Goal: Information Seeking & Learning: Learn about a topic

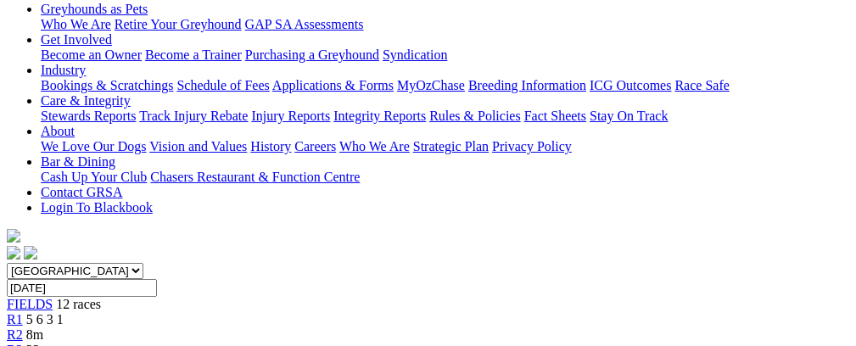
scroll to position [229, 0]
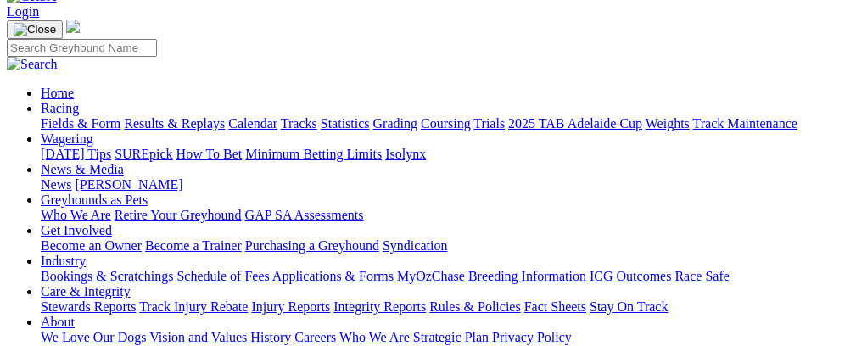
scroll to position [92, 0]
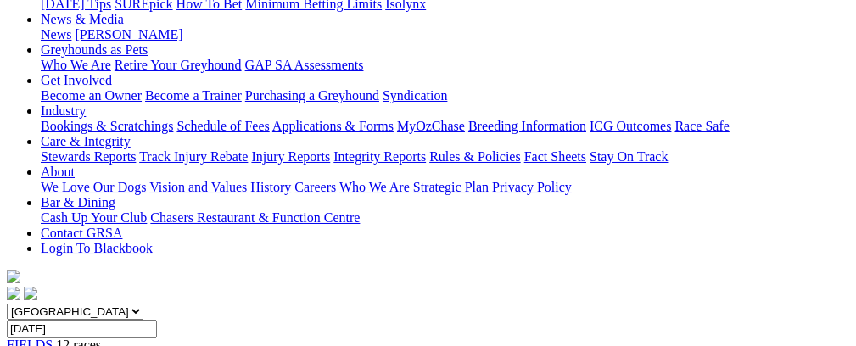
scroll to position [184, 0]
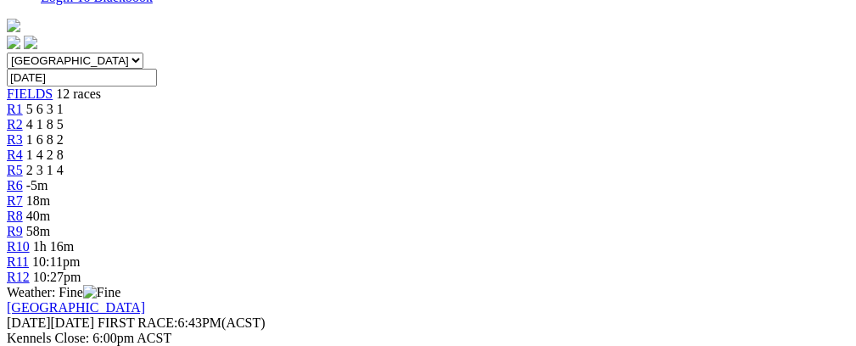
scroll to position [507, 0]
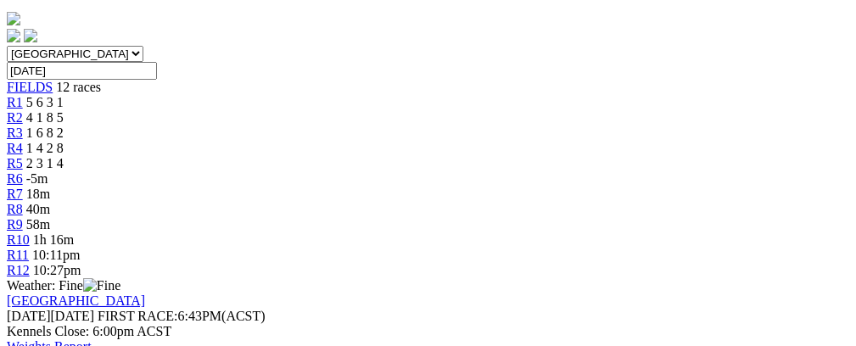
drag, startPoint x: 857, startPoint y: 125, endPoint x: 859, endPoint y: 147, distance: 22.2
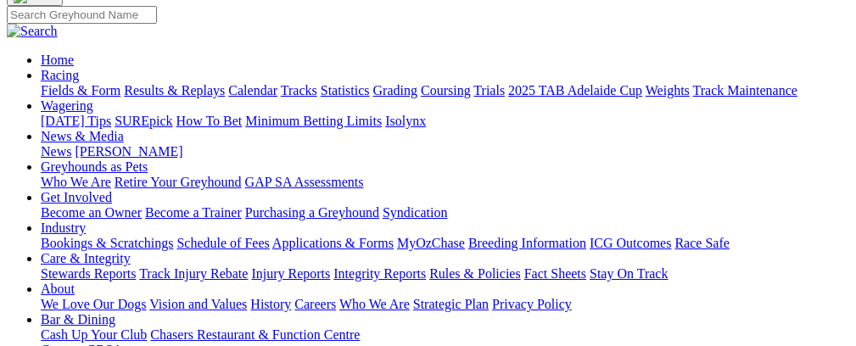
scroll to position [94, 0]
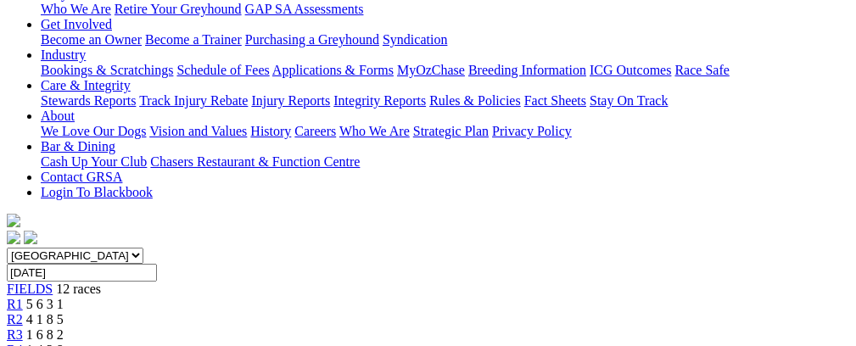
scroll to position [296, 0]
